Goal: Task Accomplishment & Management: Manage account settings

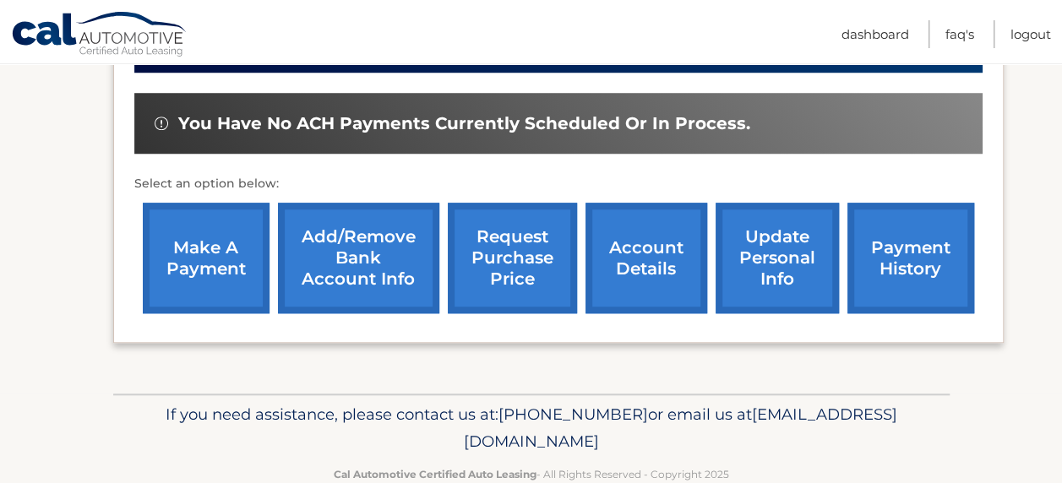
scroll to position [664, 0]
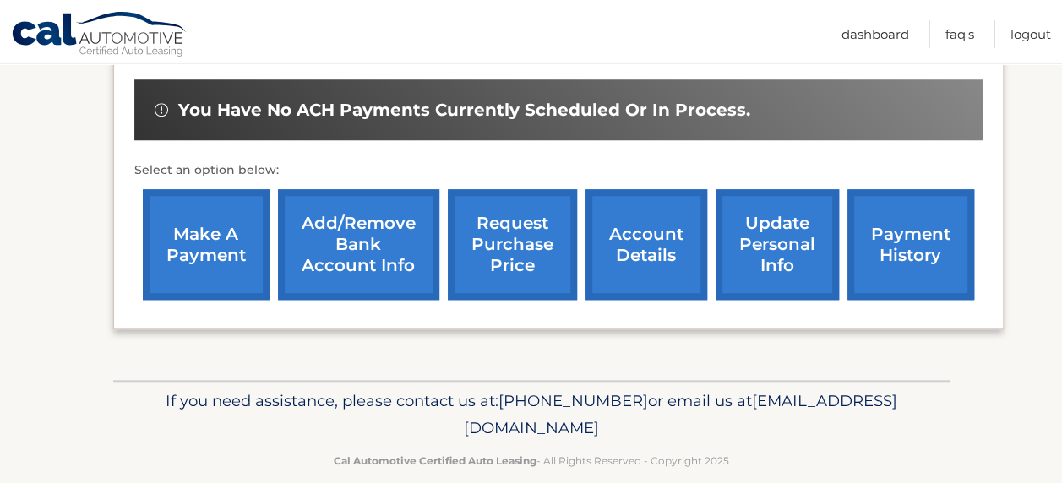
click at [766, 226] on link "update personal info" at bounding box center [777, 244] width 123 height 111
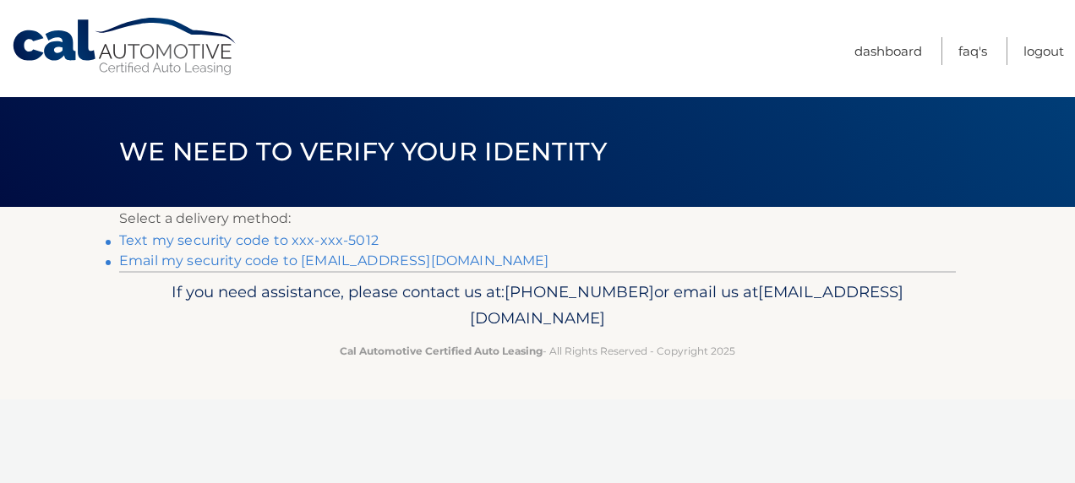
click at [351, 241] on link "Text my security code to xxx-xxx-5012" at bounding box center [248, 240] width 259 height 16
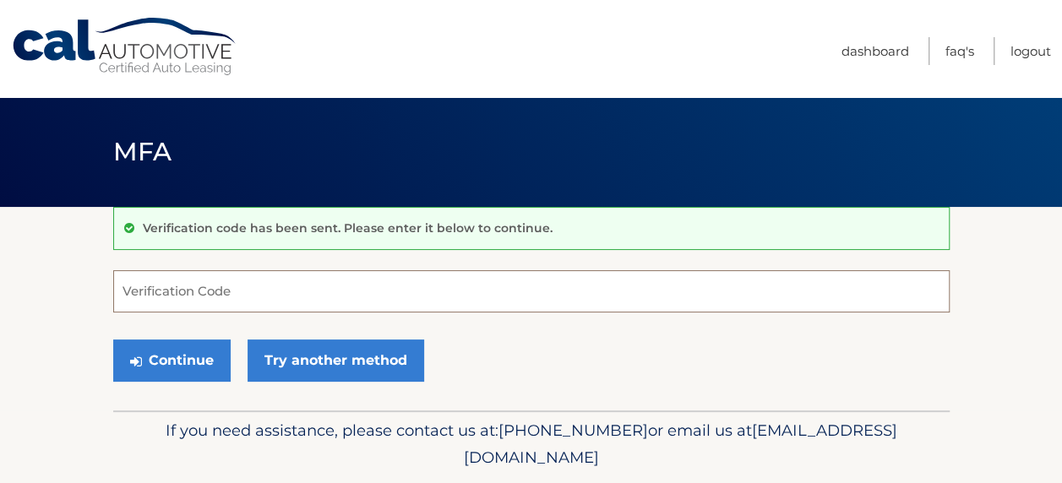
click at [196, 292] on input "Verification Code" at bounding box center [531, 291] width 837 height 42
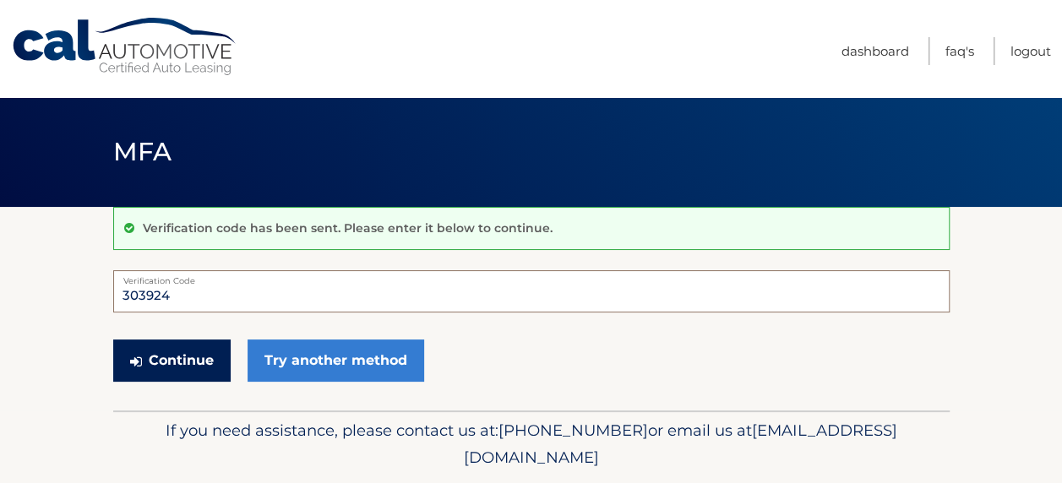
type input "303924"
click at [199, 366] on button "Continue" at bounding box center [171, 361] width 117 height 42
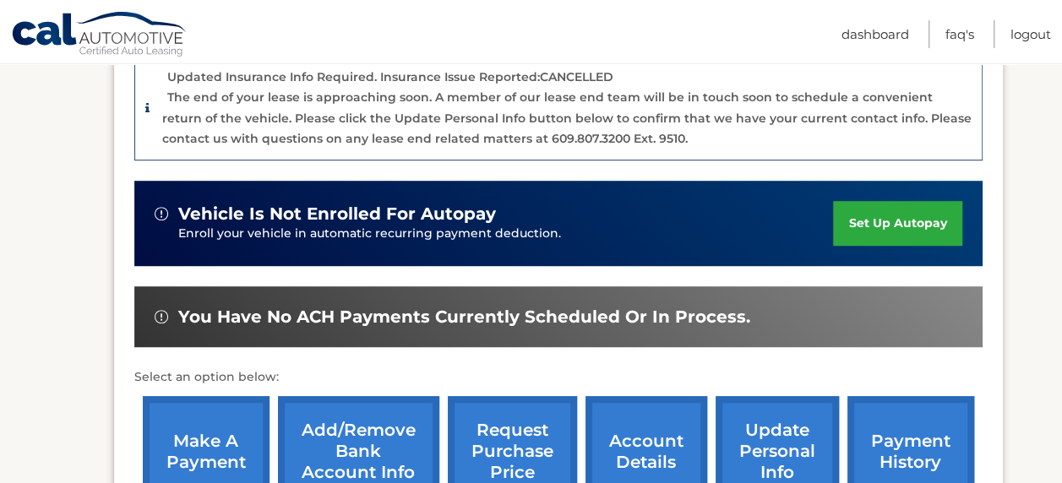
scroll to position [507, 0]
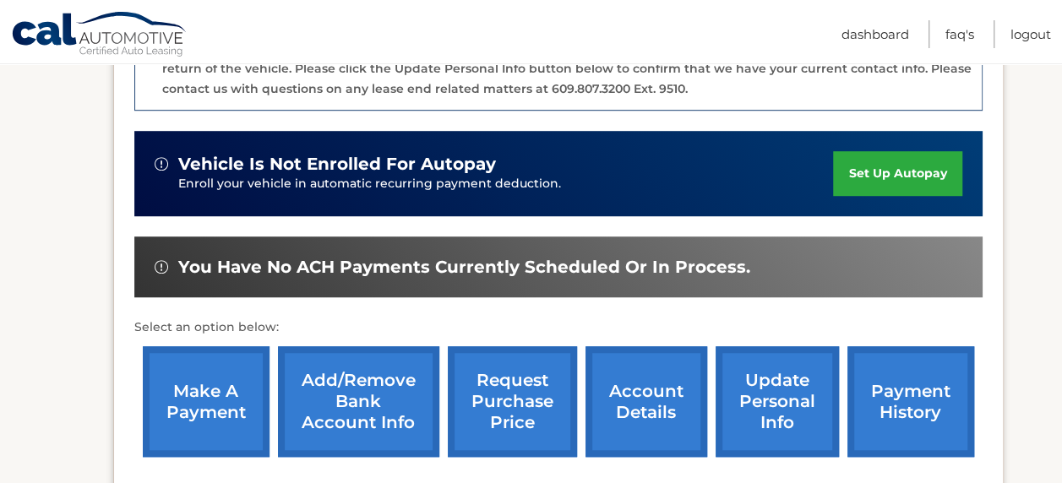
click at [646, 385] on link "account details" at bounding box center [647, 402] width 122 height 111
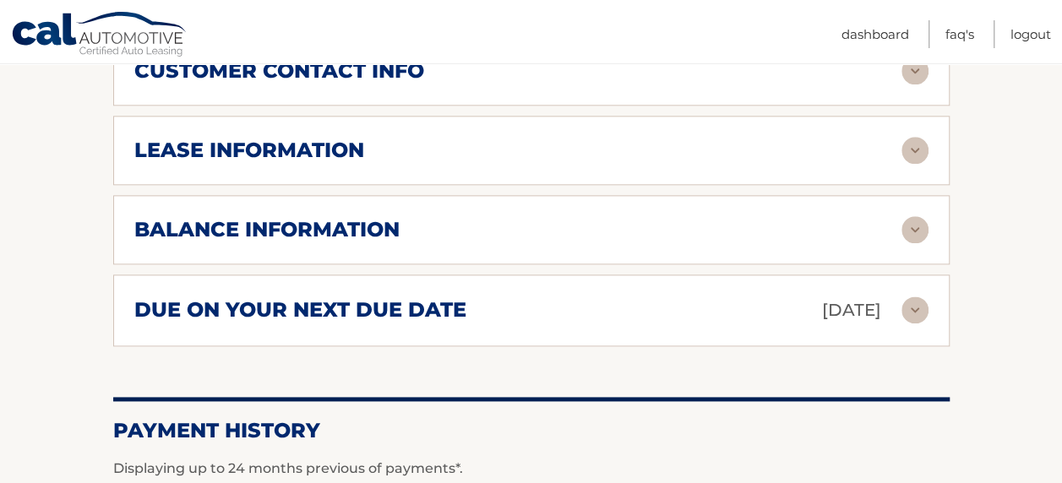
scroll to position [930, 0]
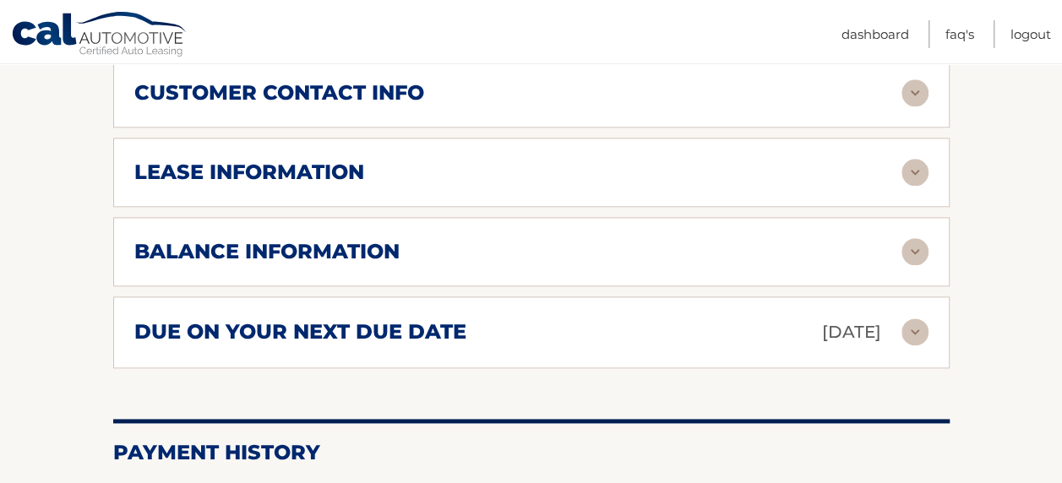
click at [914, 332] on img at bounding box center [915, 332] width 27 height 27
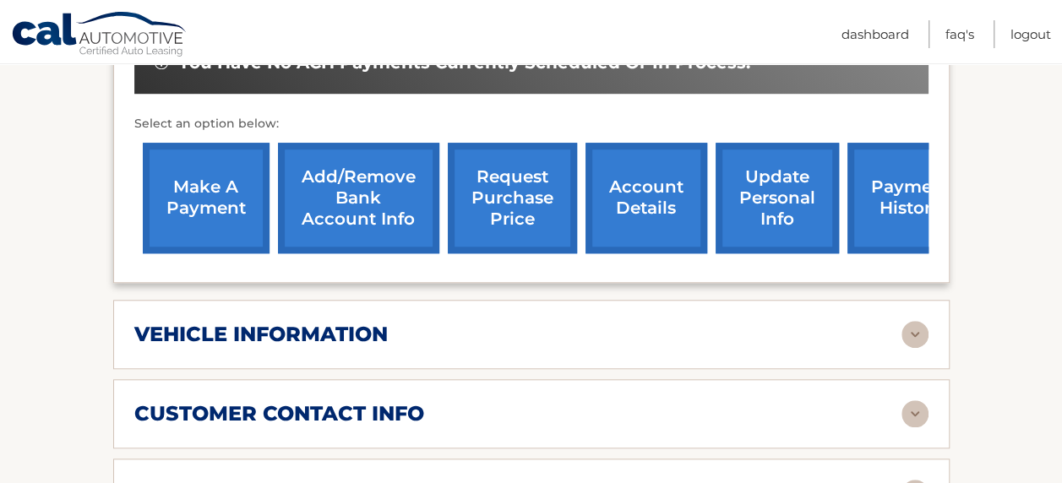
scroll to position [579, 0]
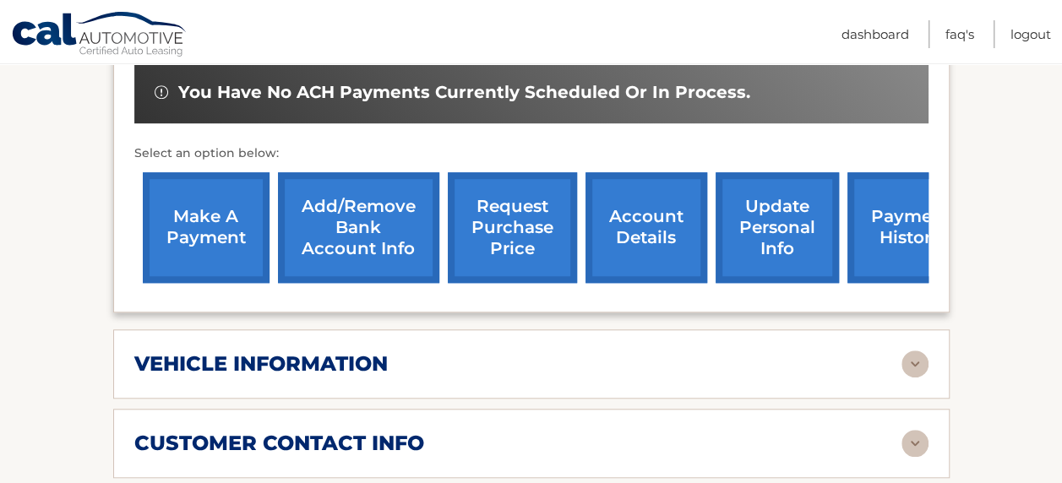
click at [369, 244] on link "Add/Remove bank account info" at bounding box center [358, 227] width 161 height 111
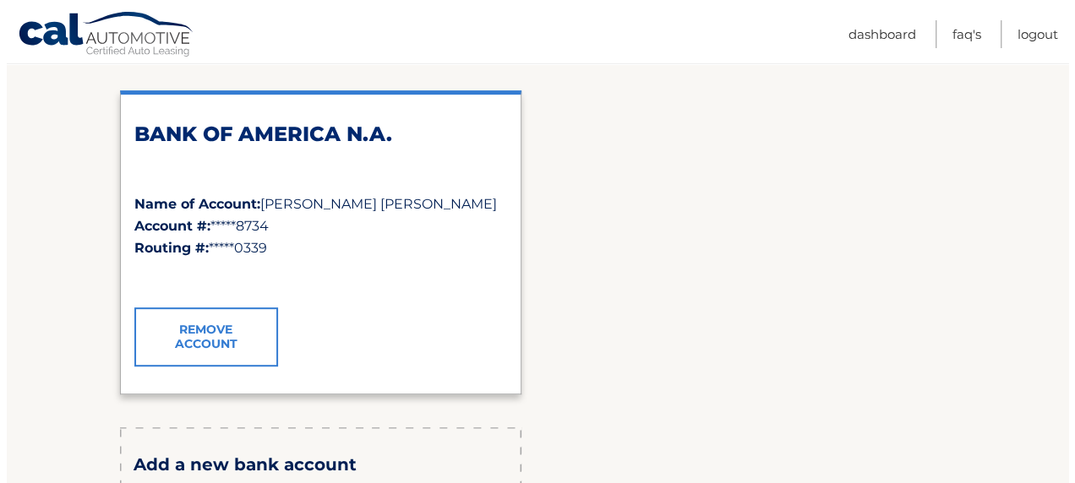
scroll to position [254, 0]
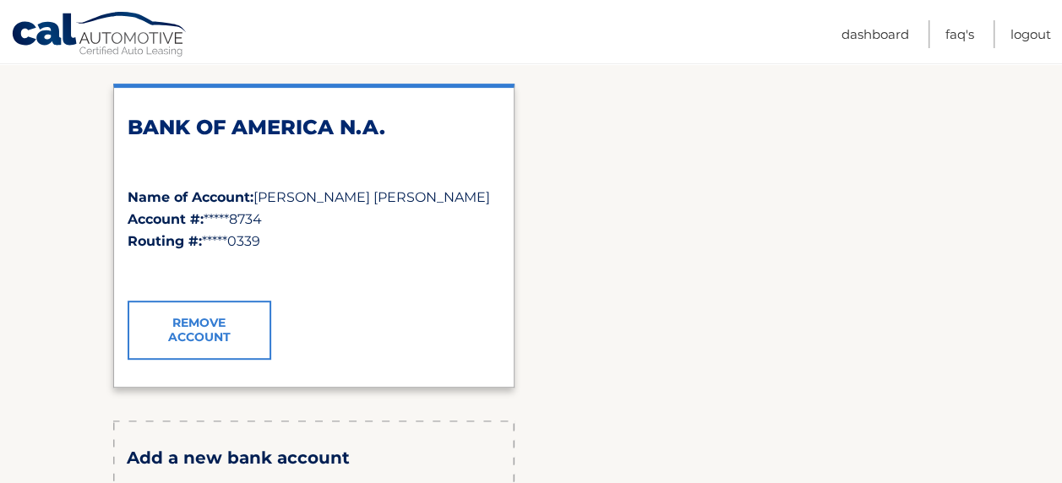
click at [203, 330] on link "Remove Account" at bounding box center [200, 330] width 144 height 59
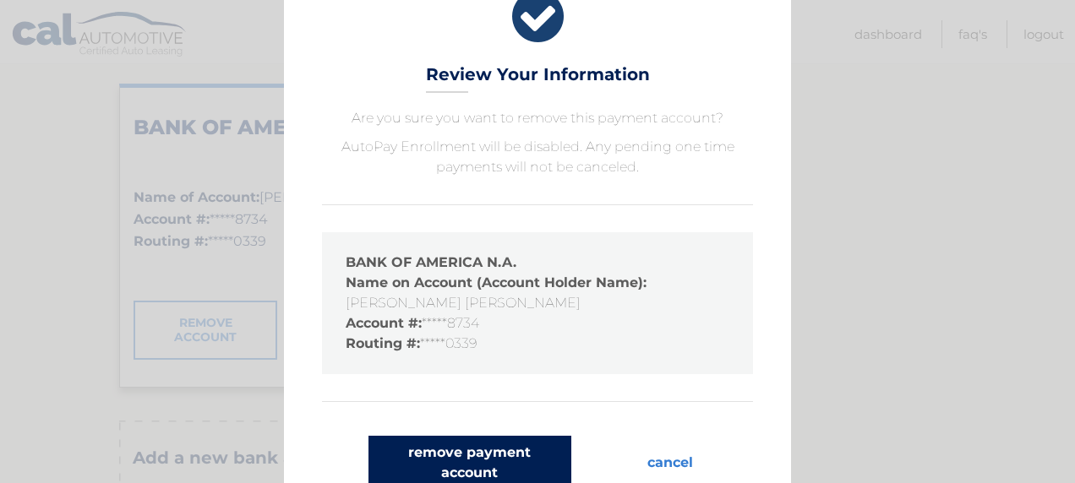
scroll to position [63, 0]
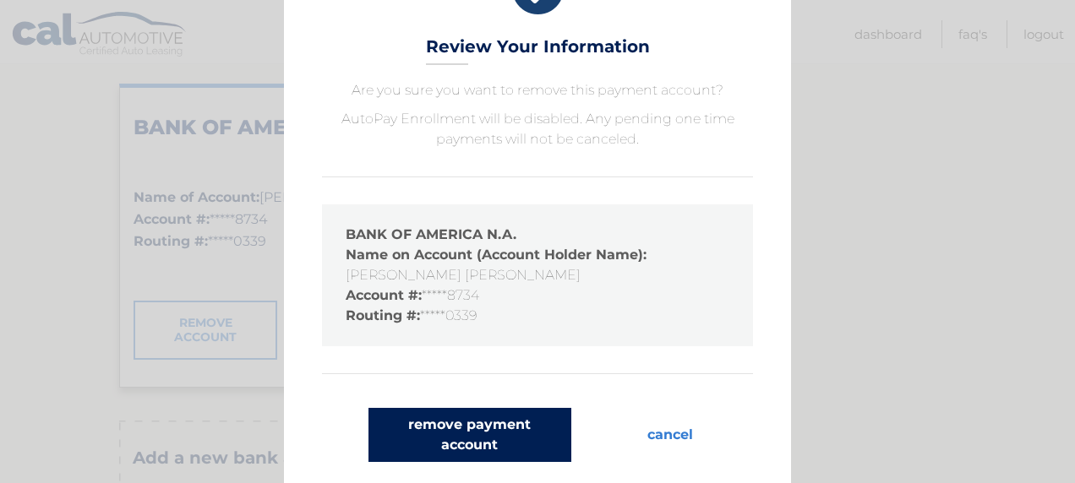
click at [498, 435] on button "remove payment account" at bounding box center [469, 435] width 203 height 54
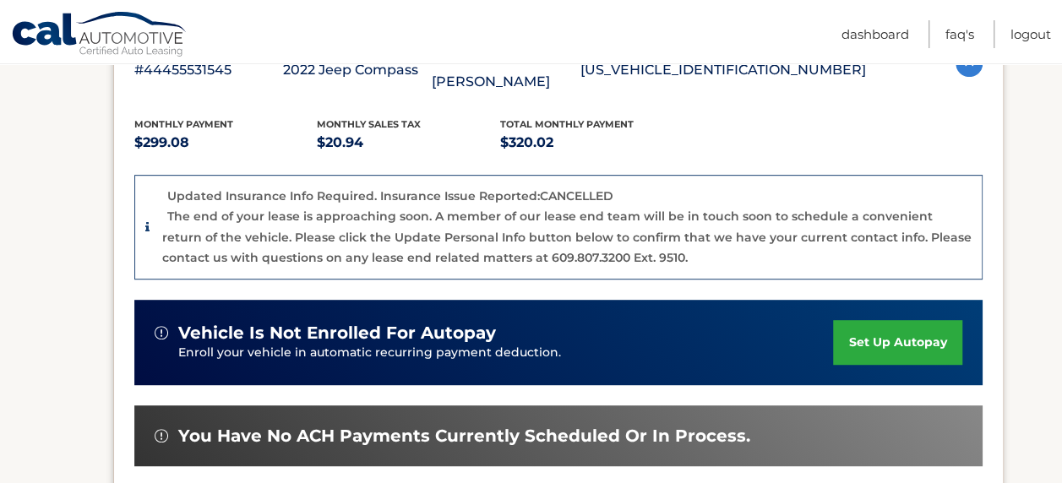
scroll to position [664, 0]
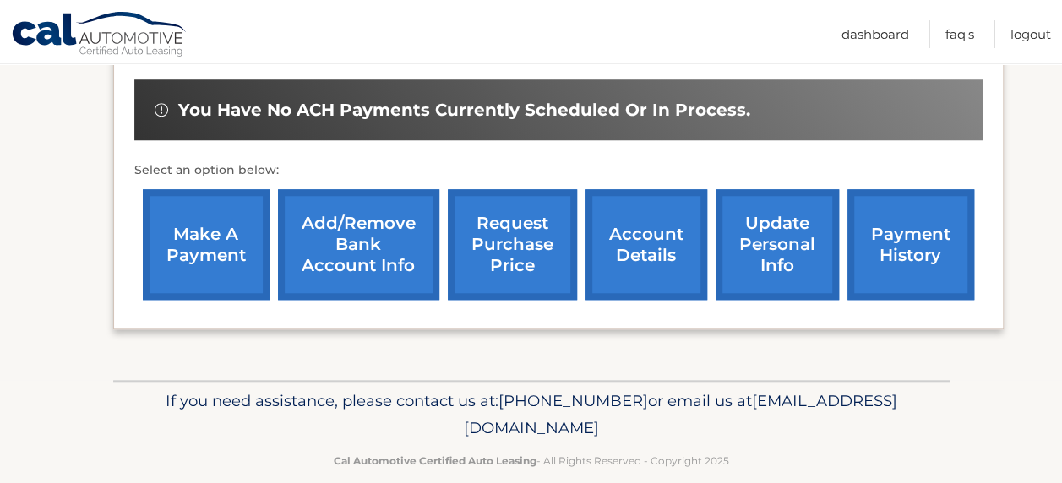
click at [389, 222] on link "Add/Remove bank account info" at bounding box center [358, 244] width 161 height 111
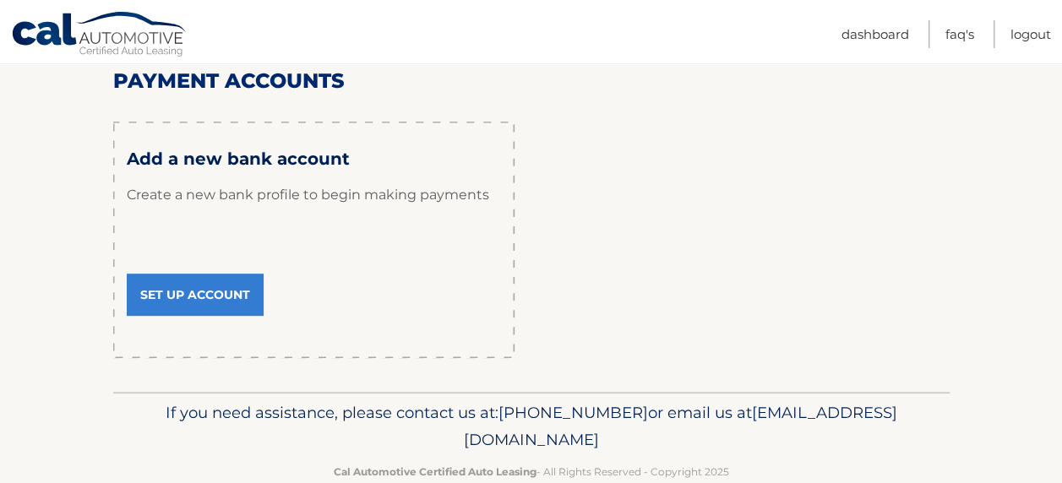
scroll to position [257, 0]
